Goal: Information Seeking & Learning: Learn about a topic

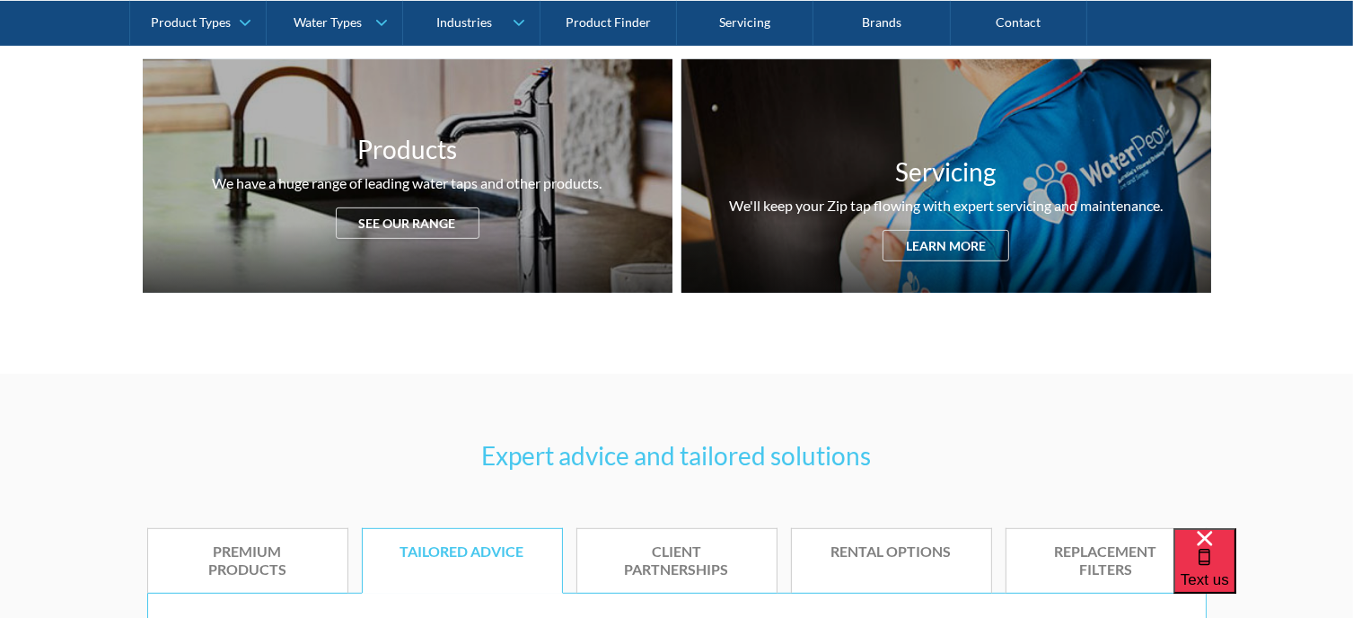
scroll to position [718, 0]
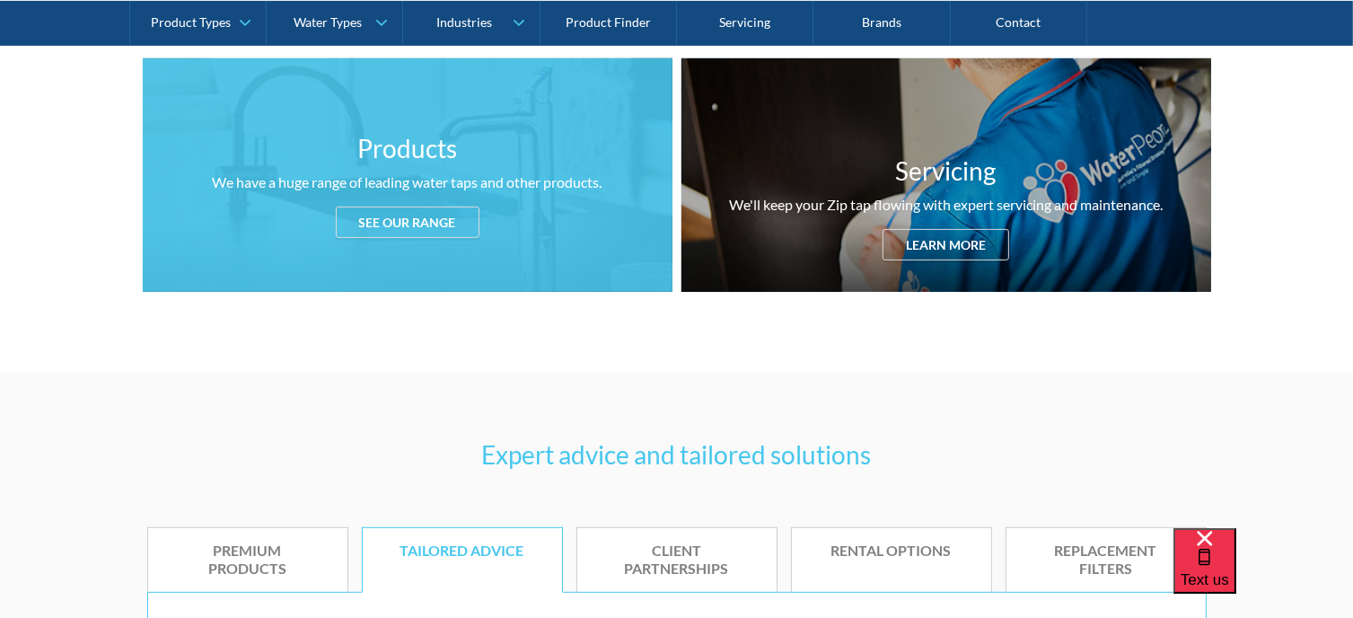
click at [420, 230] on div "See our range" at bounding box center [408, 221] width 144 height 31
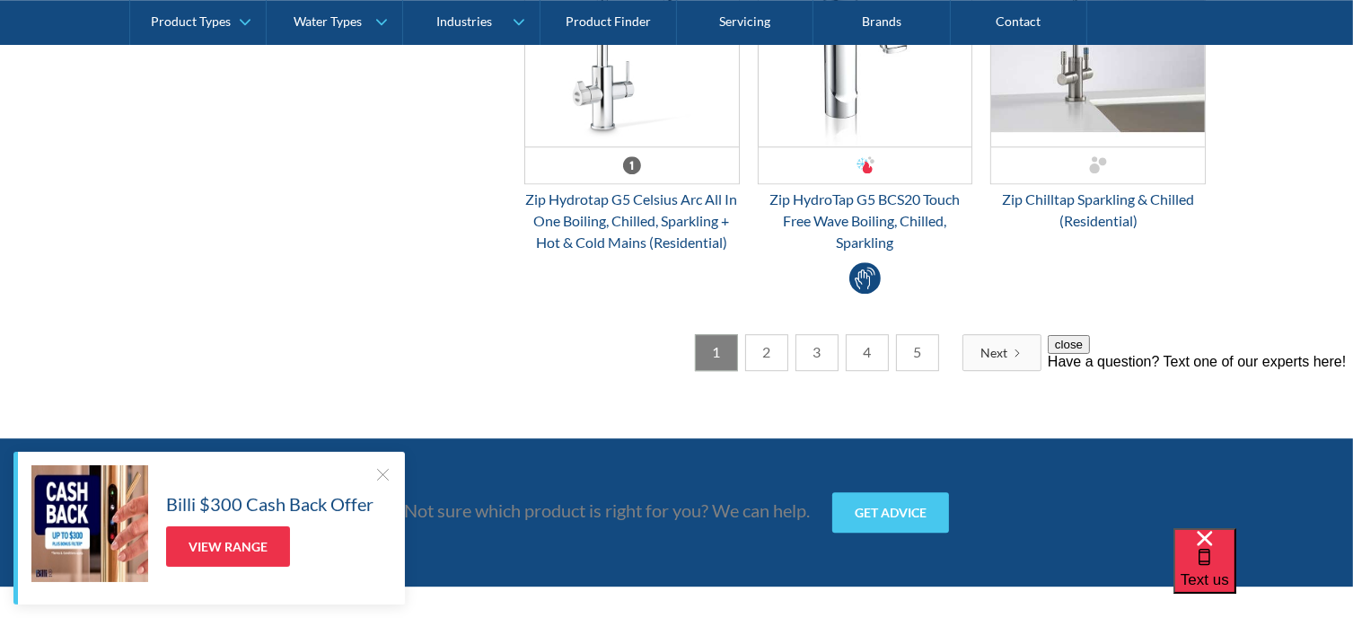
scroll to position [5066, 0]
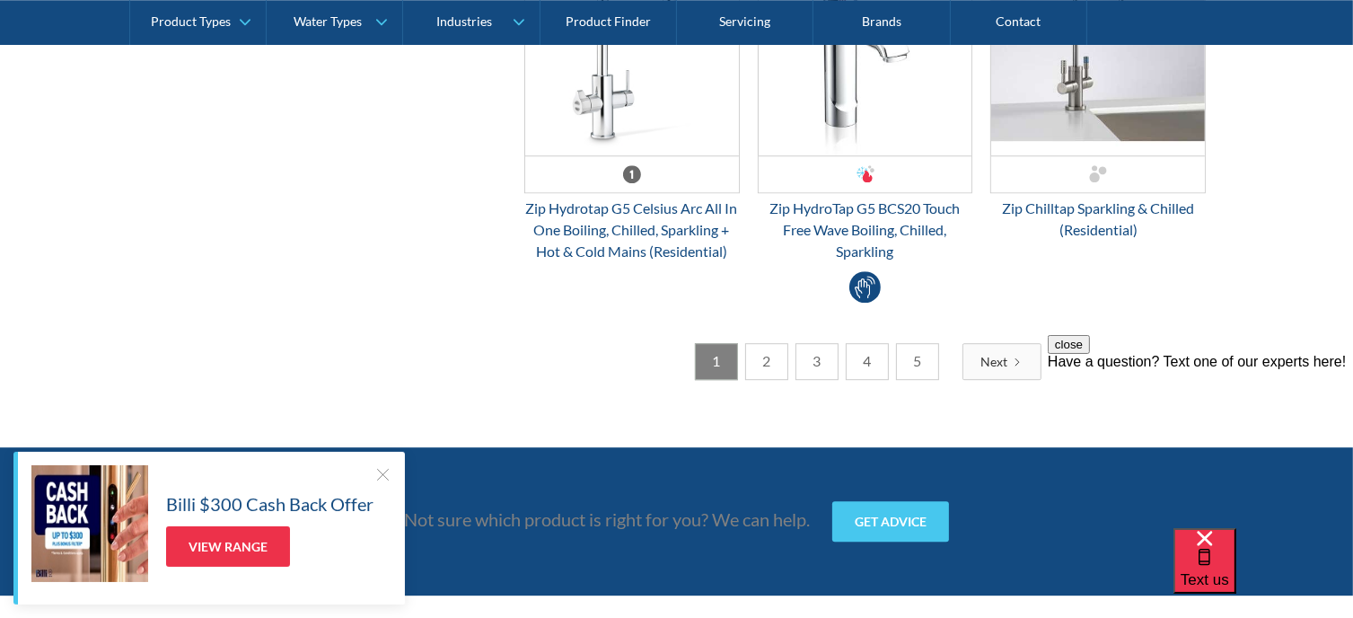
click at [762, 359] on link "2" at bounding box center [766, 361] width 43 height 37
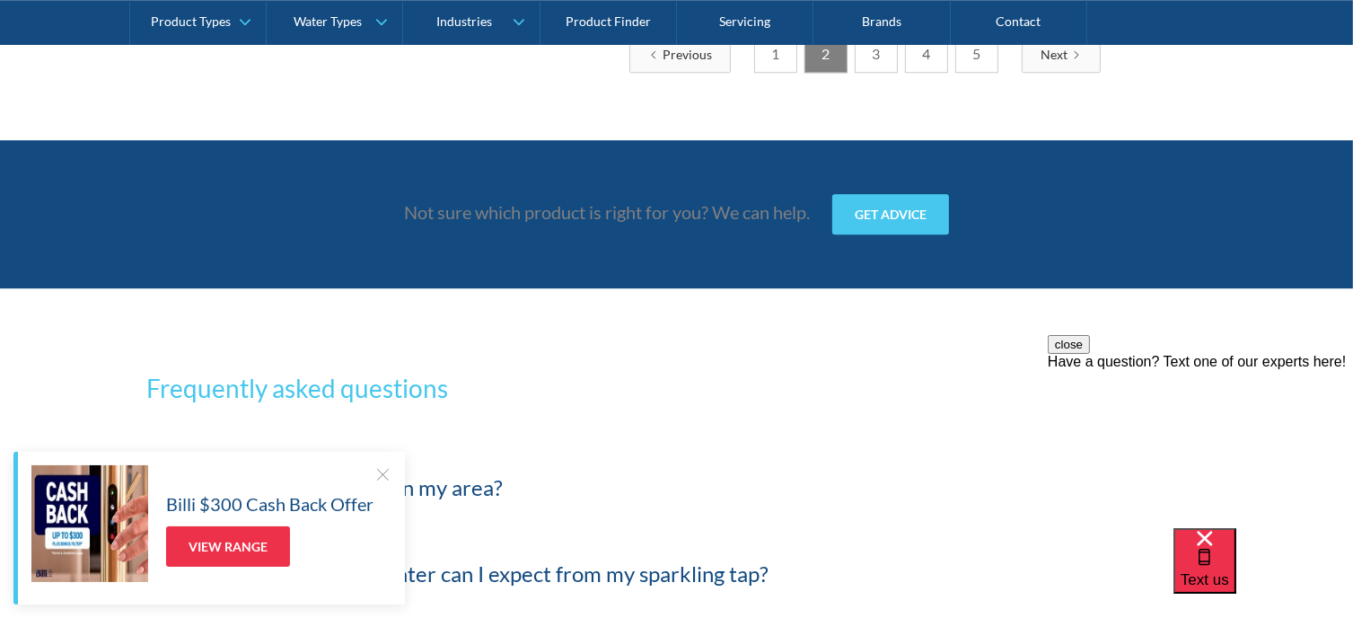
scroll to position [5188, 0]
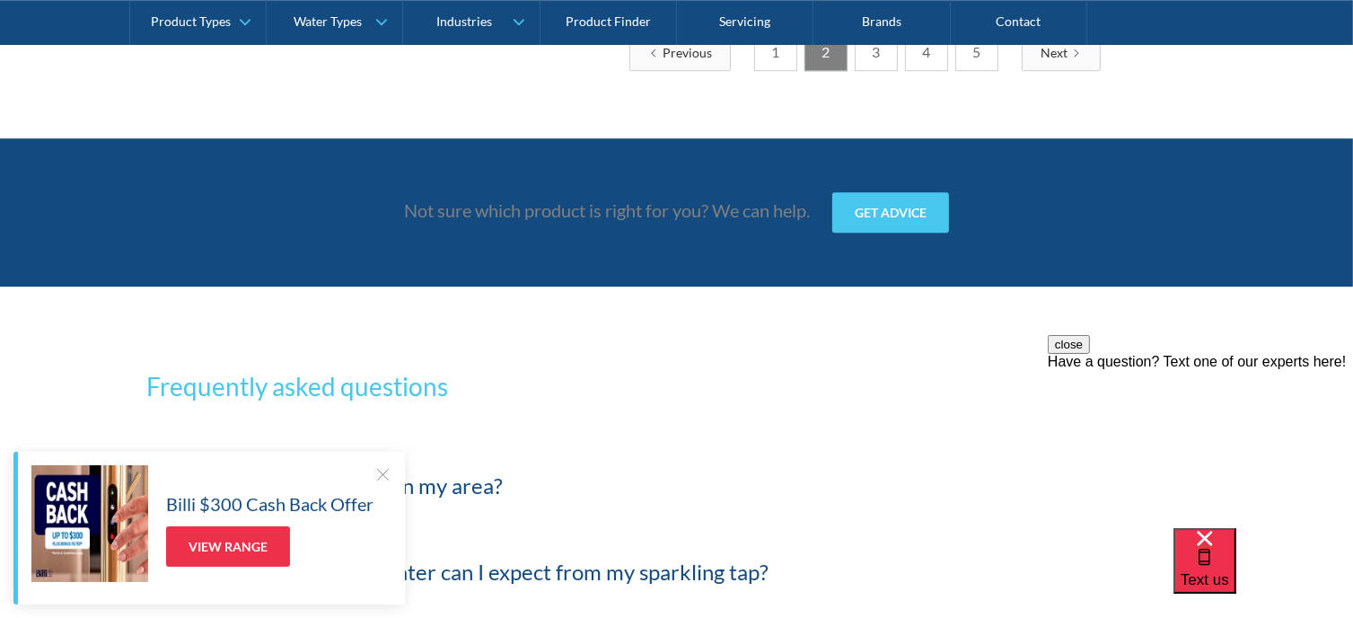
click at [876, 67] on link "3" at bounding box center [876, 52] width 43 height 37
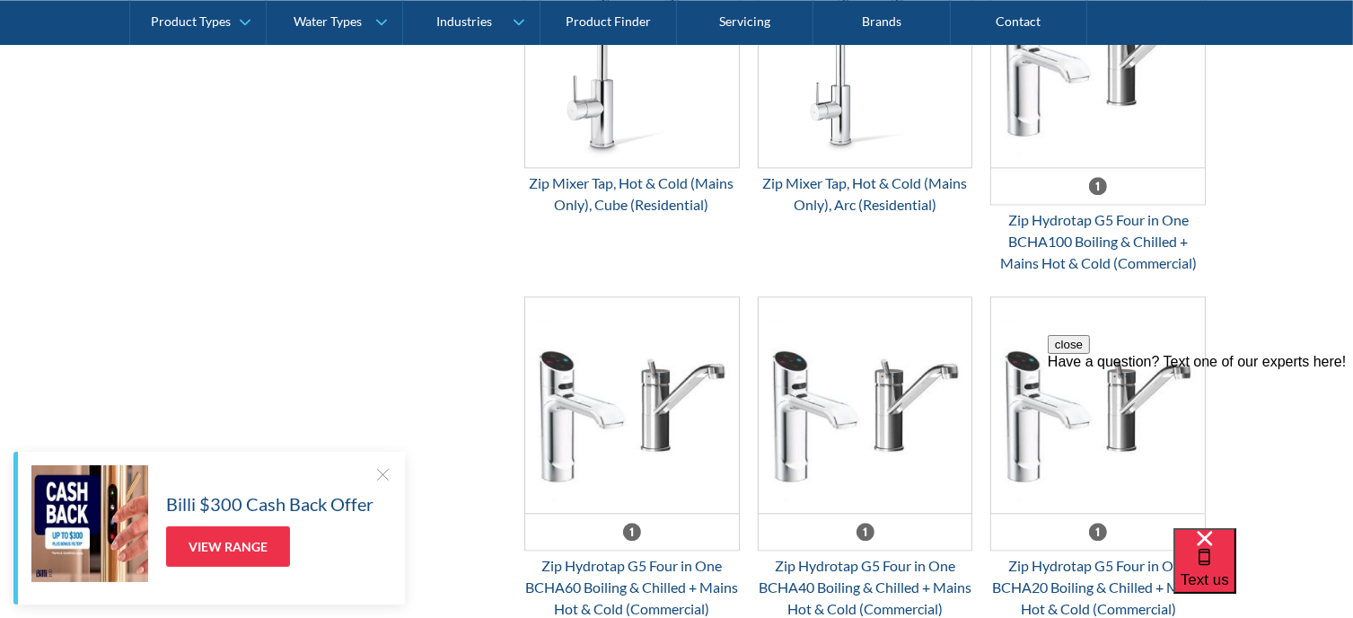
scroll to position [4112, 0]
click at [581, 19] on link "Product Finder" at bounding box center [608, 22] width 136 height 45
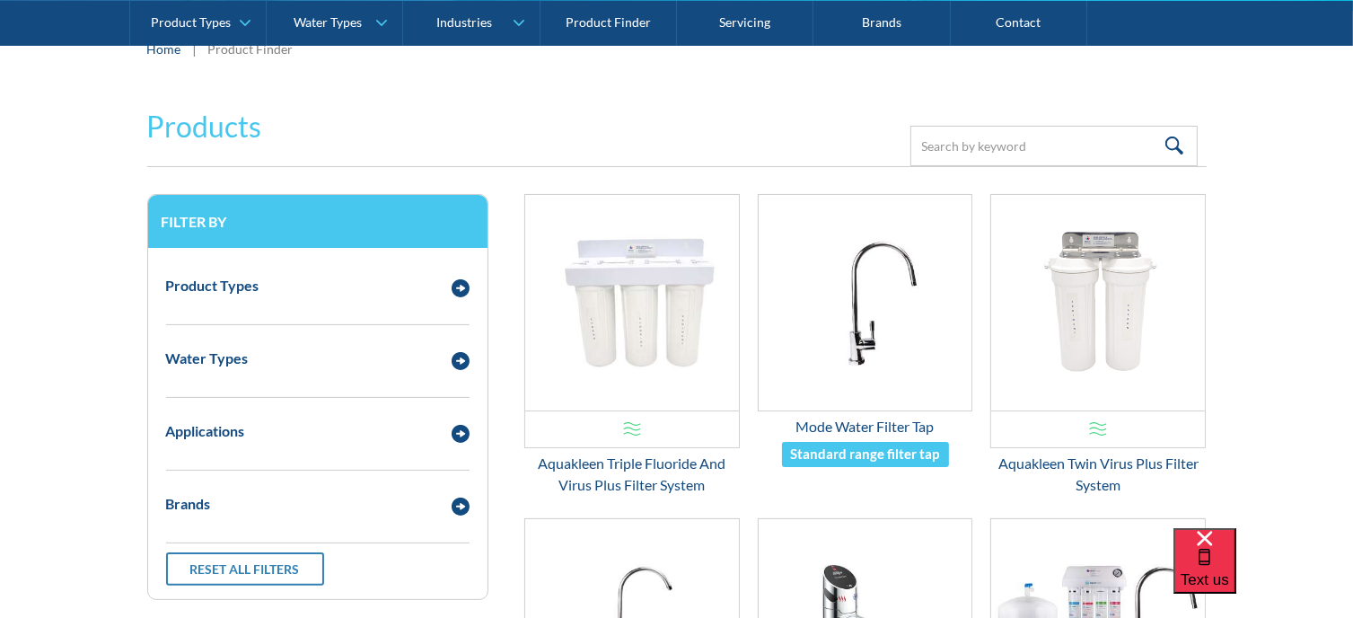
scroll to position [268, 0]
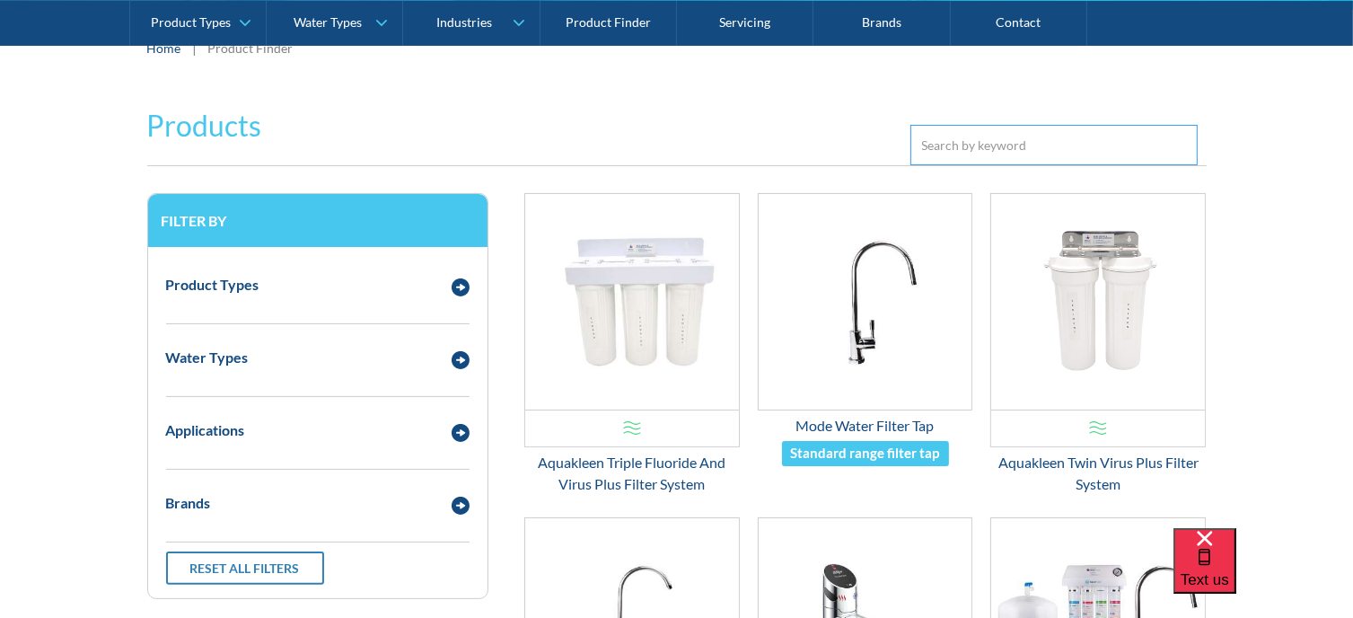
click at [945, 141] on input "Email Form 3" at bounding box center [1053, 145] width 287 height 40
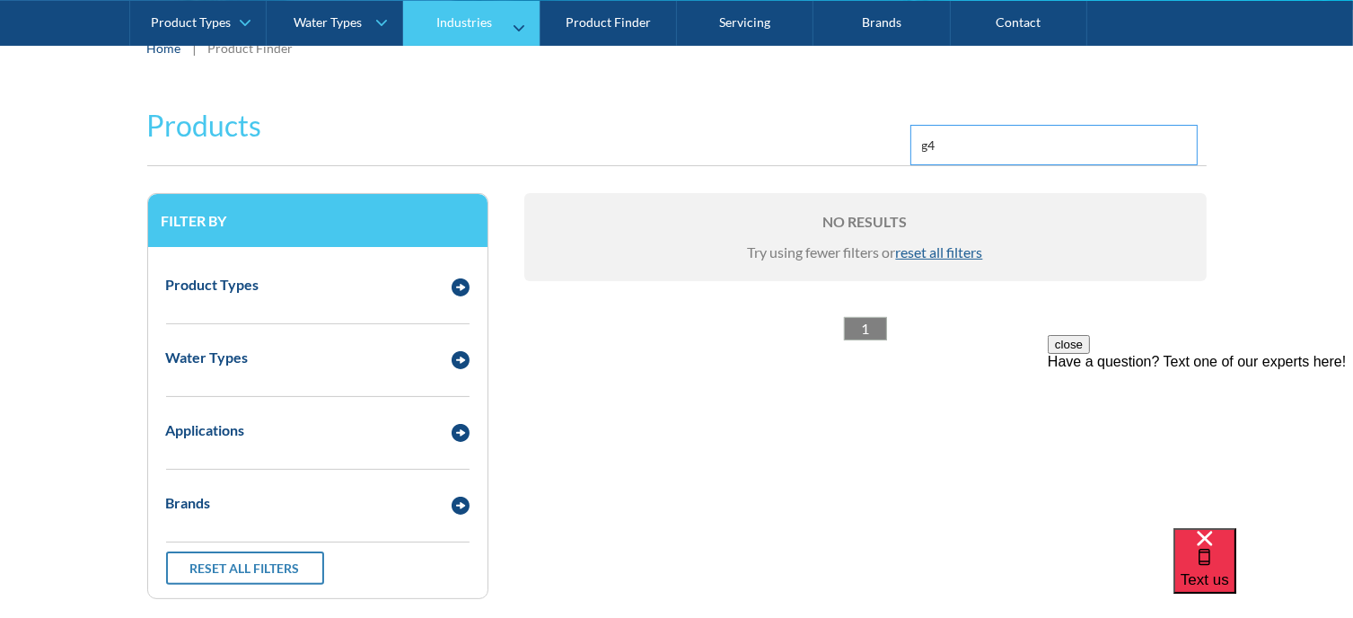
type input "g4"
